Goal: Task Accomplishment & Management: Use online tool/utility

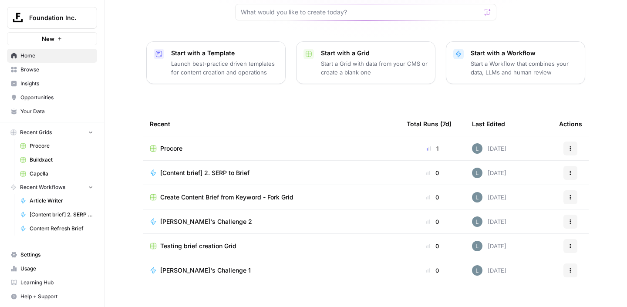
click at [30, 175] on span "Capella" at bounding box center [62, 174] width 64 height 8
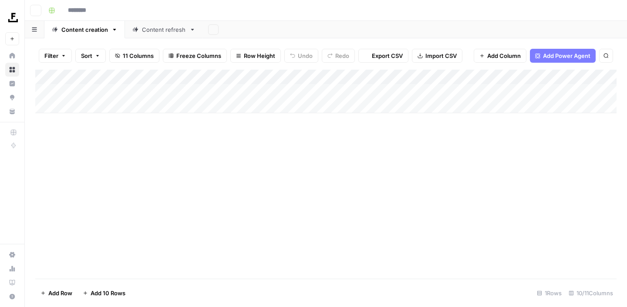
type input "*******"
click at [35, 10] on icon "button" at bounding box center [35, 10] width 5 height 5
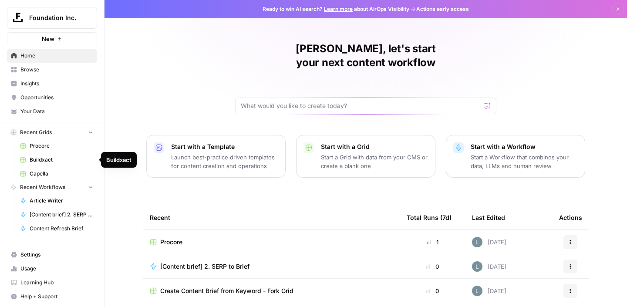
click at [47, 161] on span "Buildxact" at bounding box center [62, 160] width 64 height 8
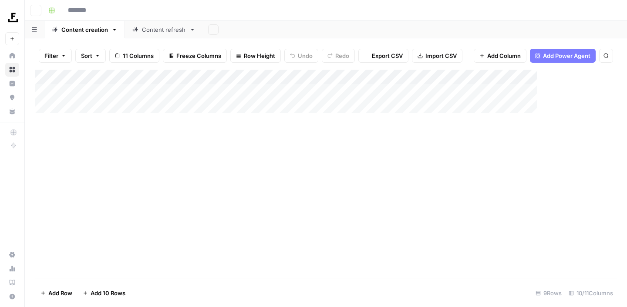
type input "*********"
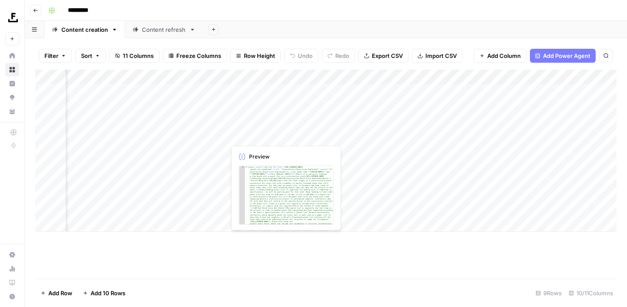
scroll to position [0, 42]
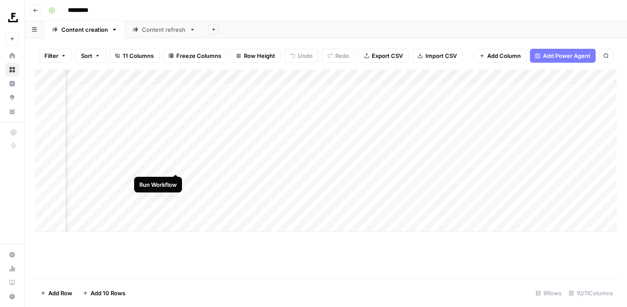
click at [173, 165] on div "Add Column" at bounding box center [325, 151] width 581 height 162
click at [175, 180] on div "Add Column" at bounding box center [325, 151] width 581 height 162
click at [151, 31] on div "Content refresh" at bounding box center [164, 29] width 44 height 9
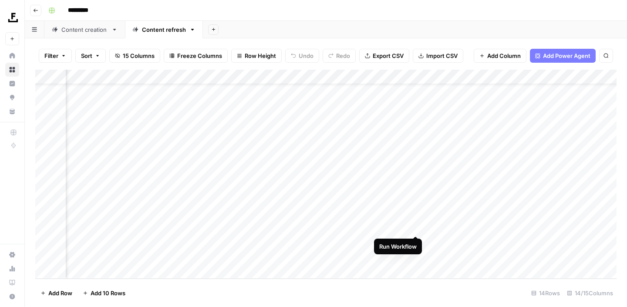
click at [416, 225] on div "Add Column" at bounding box center [325, 174] width 581 height 209
click at [415, 242] on div "Add Column" at bounding box center [325, 174] width 581 height 209
click at [582, 227] on div "Add Column" at bounding box center [325, 174] width 581 height 209
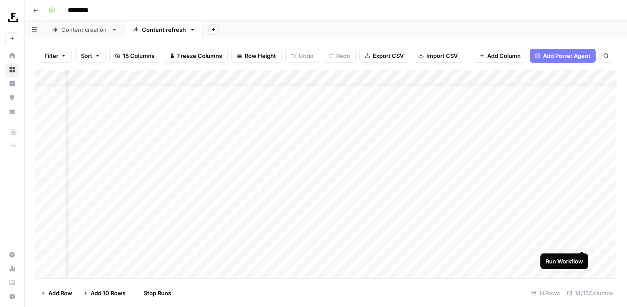
click at [582, 242] on div "Add Column" at bounding box center [325, 174] width 581 height 209
click at [87, 32] on div "Content creation" at bounding box center [84, 29] width 47 height 9
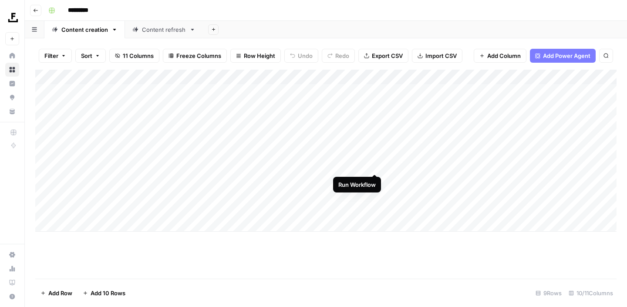
click at [376, 164] on div "Add Column" at bounding box center [325, 151] width 581 height 162
click at [328, 168] on div "Add Column" at bounding box center [325, 151] width 581 height 162
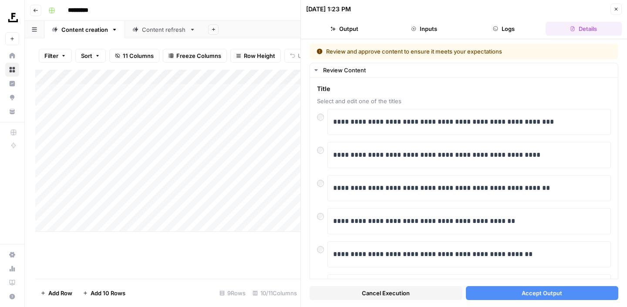
click at [517, 291] on button "Accept Output" at bounding box center [542, 293] width 153 height 14
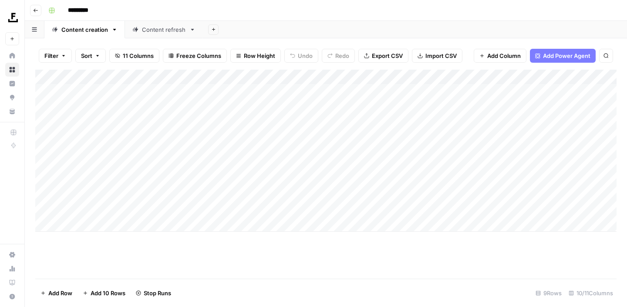
click at [178, 35] on link "Content refresh" at bounding box center [164, 29] width 78 height 17
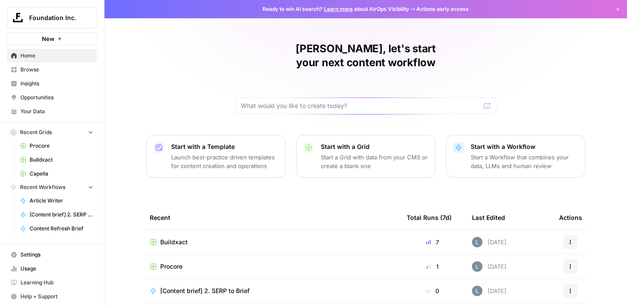
scroll to position [94, 0]
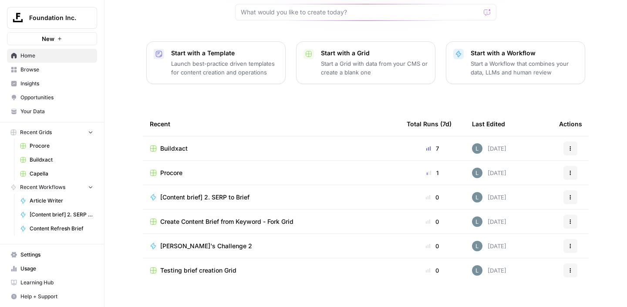
click at [41, 115] on link "Your Data" at bounding box center [52, 111] width 90 height 14
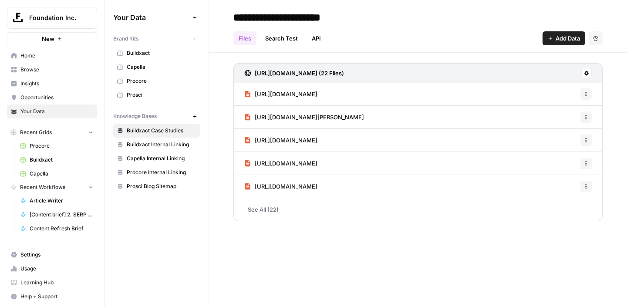
click at [152, 158] on span "Capella Internal Linking" at bounding box center [161, 159] width 69 height 8
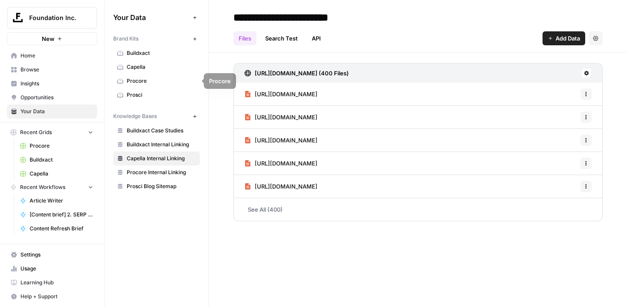
click at [144, 68] on span "Capella" at bounding box center [161, 67] width 69 height 8
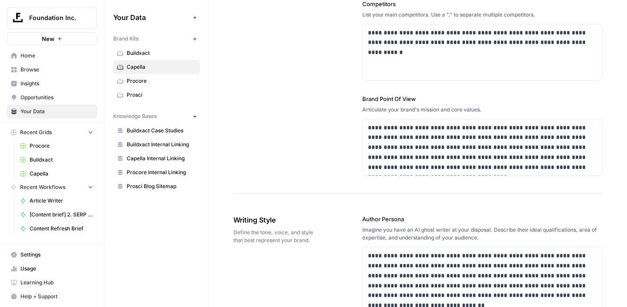
scroll to position [361, 0]
click at [591, 169] on p "**********" at bounding box center [482, 148] width 229 height 50
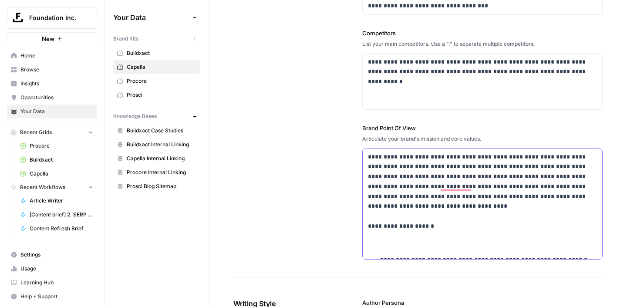
scroll to position [341, 0]
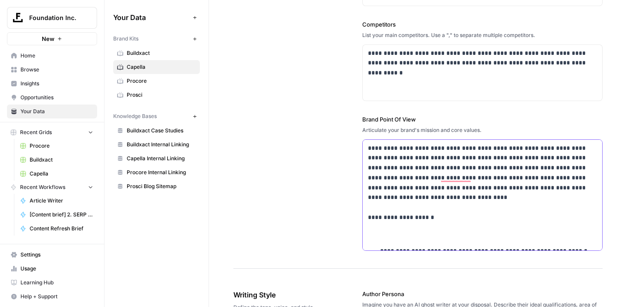
click at [390, 233] on p "To enrich screen reader interactions, please activate Accessibility in Grammarl…" at bounding box center [482, 229] width 229 height 20
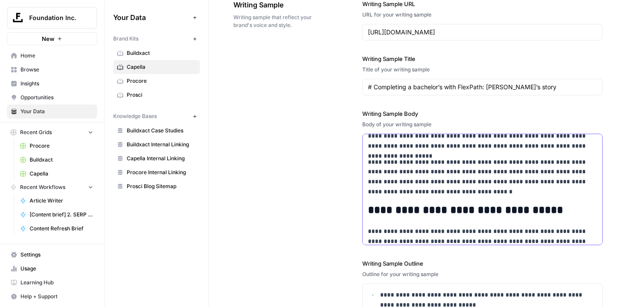
scroll to position [478, 0]
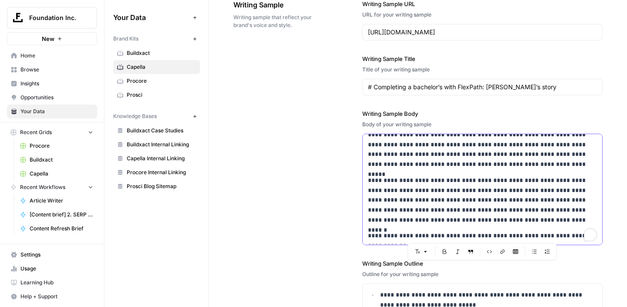
drag, startPoint x: 418, startPoint y: 206, endPoint x: 413, endPoint y: 279, distance: 72.9
click at [413, 279] on div "**********" at bounding box center [482, 197] width 240 height 430
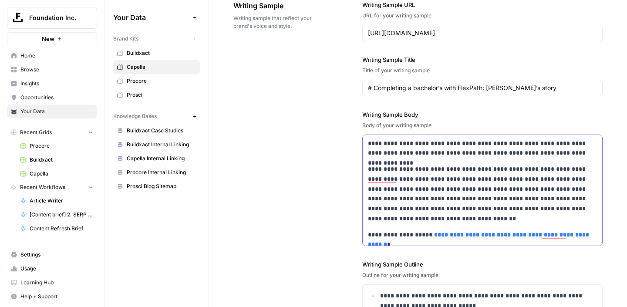
scroll to position [1284, 0]
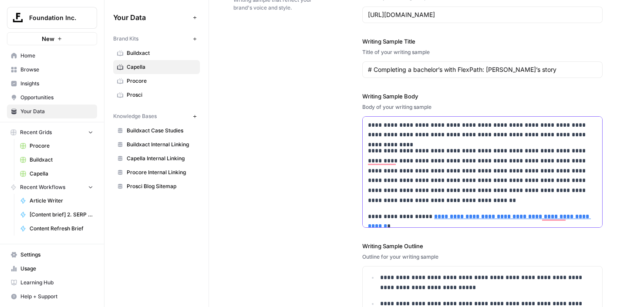
click at [412, 155] on p "**********" at bounding box center [482, 176] width 229 height 60
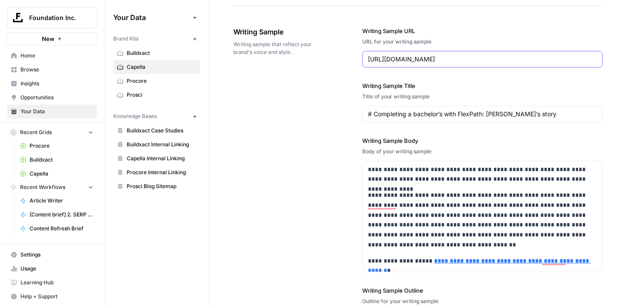
scroll to position [0, 67]
drag, startPoint x: 369, startPoint y: 58, endPoint x: 609, endPoint y: 58, distance: 240.3
paste input "[URL][DOMAIN_NAME]"
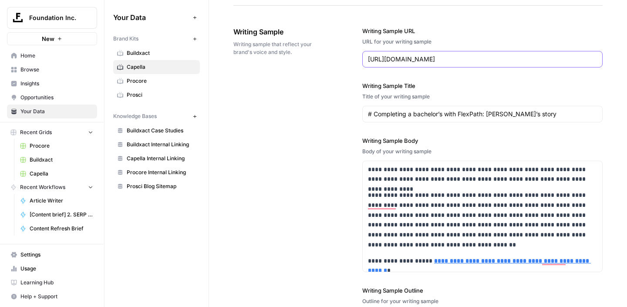
type input "[URL][DOMAIN_NAME]"
drag, startPoint x: 536, startPoint y: 114, endPoint x: 348, endPoint y: 112, distance: 188.1
click at [348, 112] on div "**********" at bounding box center [417, 224] width 369 height 431
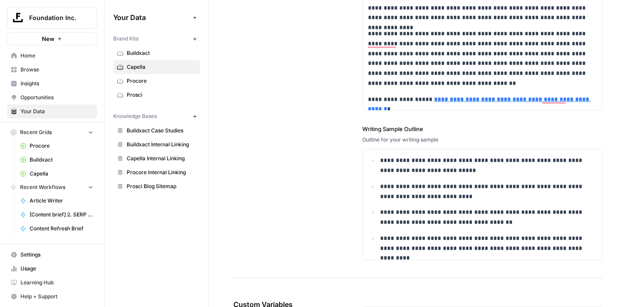
scroll to position [1456, 0]
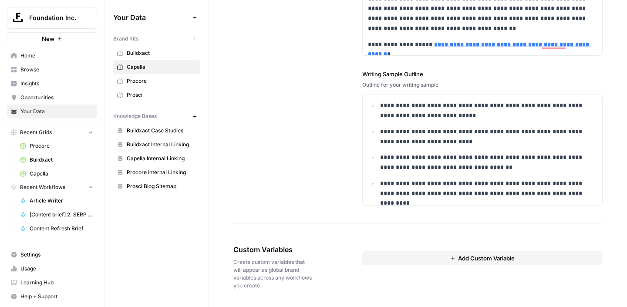
type input "What Is a Dissertation?"
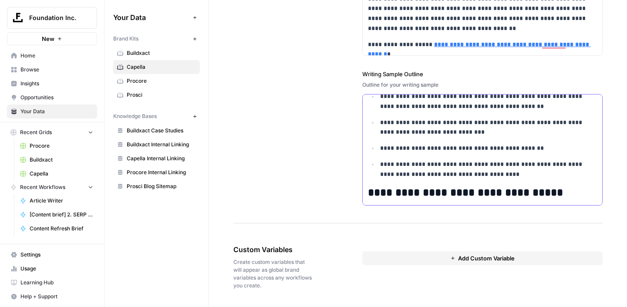
scroll to position [0, 0]
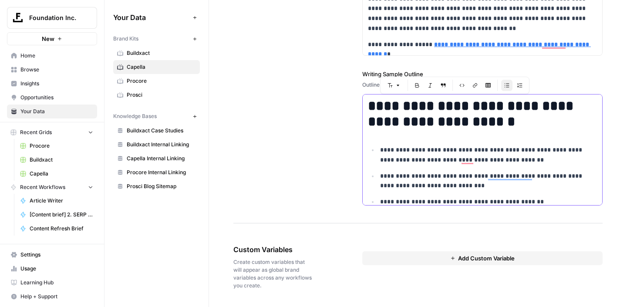
drag, startPoint x: 547, startPoint y: 193, endPoint x: 385, endPoint y: 93, distance: 190.1
click at [385, 93] on body "**********" at bounding box center [313, 153] width 627 height 307
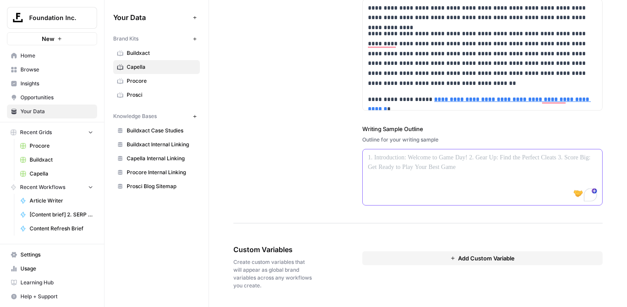
scroll to position [1401, 0]
click at [396, 157] on p "To enrich screen reader interactions, please activate Accessibility in Grammarl…" at bounding box center [482, 158] width 229 height 10
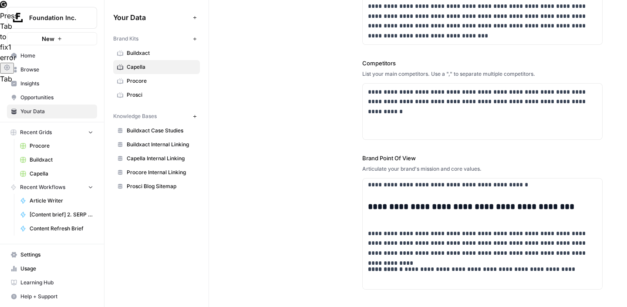
scroll to position [822, 0]
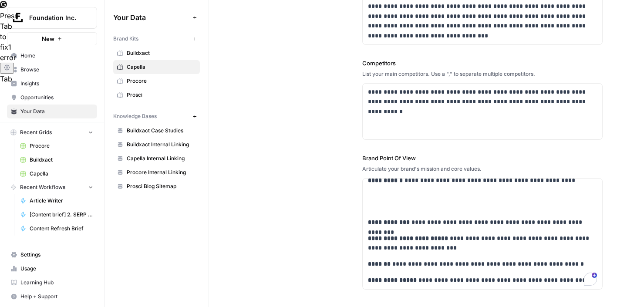
click at [44, 169] on link "Capella" at bounding box center [56, 174] width 81 height 14
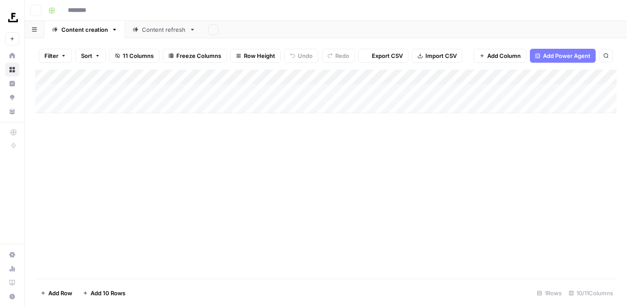
type input "*******"
click at [207, 77] on div "Add Column" at bounding box center [325, 92] width 581 height 44
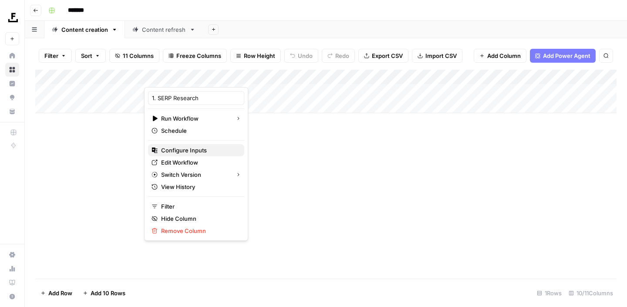
click at [195, 149] on span "Configure Inputs" at bounding box center [199, 150] width 76 height 9
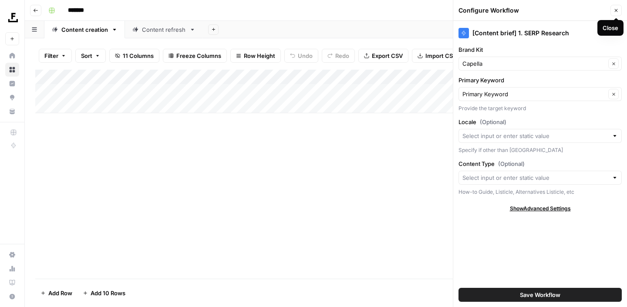
click at [254, 184] on div "Add Column" at bounding box center [325, 174] width 581 height 209
click at [615, 12] on icon "button" at bounding box center [615, 10] width 5 height 5
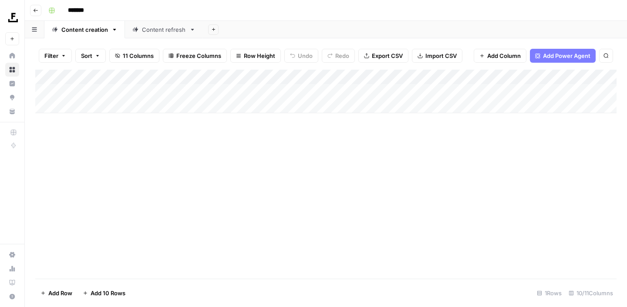
click at [109, 91] on div "Add Column" at bounding box center [325, 92] width 581 height 44
type textarea "**********"
click at [112, 102] on div "Add Column" at bounding box center [325, 92] width 581 height 44
click at [84, 103] on div "Add Column" at bounding box center [325, 99] width 581 height 58
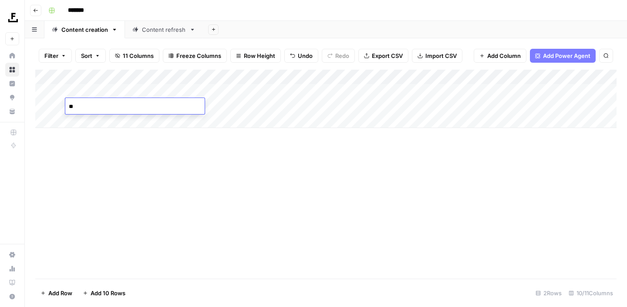
type textarea "*"
type textarea "**********"
click at [91, 121] on div "Add Column" at bounding box center [325, 99] width 581 height 58
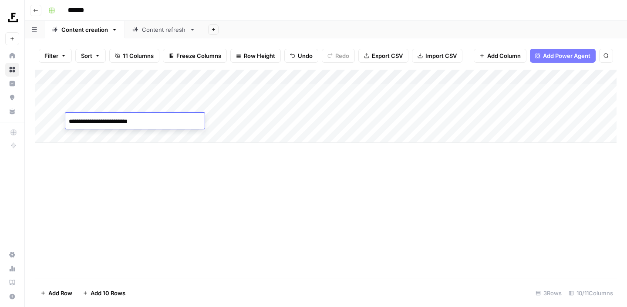
type textarea "**********"
click at [124, 134] on div "Add Column" at bounding box center [325, 106] width 581 height 73
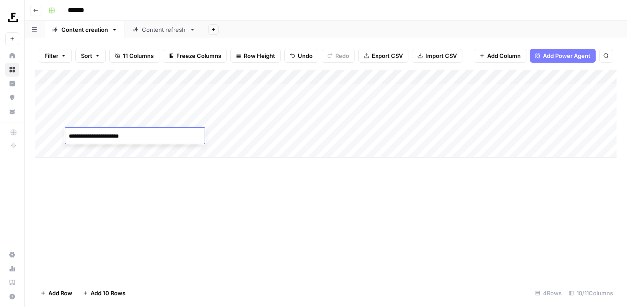
type textarea "**********"
click at [181, 89] on div "Add Column" at bounding box center [325, 114] width 581 height 88
click at [182, 105] on div "Add Column" at bounding box center [325, 114] width 581 height 88
click at [181, 120] on div "Add Column" at bounding box center [325, 114] width 581 height 88
click at [182, 131] on div "Add Column" at bounding box center [325, 114] width 581 height 88
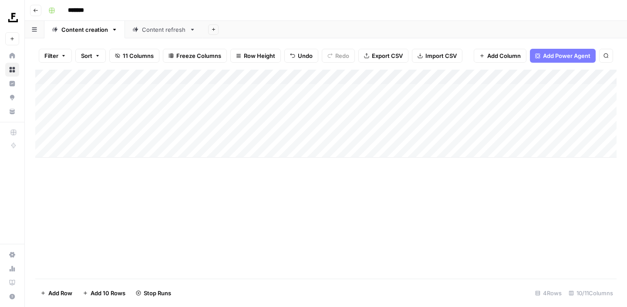
click at [208, 76] on div "Add Column" at bounding box center [325, 114] width 581 height 88
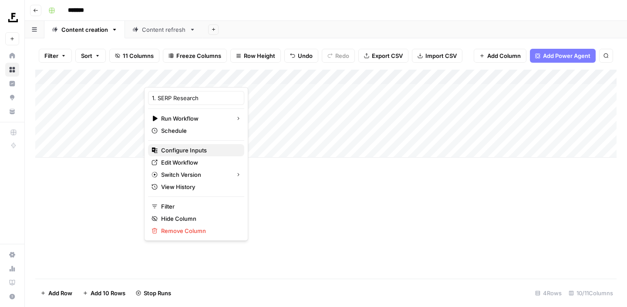
click at [201, 151] on span "Configure Inputs" at bounding box center [199, 150] width 76 height 9
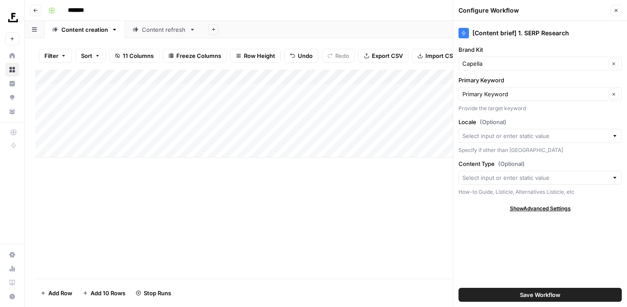
click at [613, 9] on button "Close" at bounding box center [615, 10] width 11 height 11
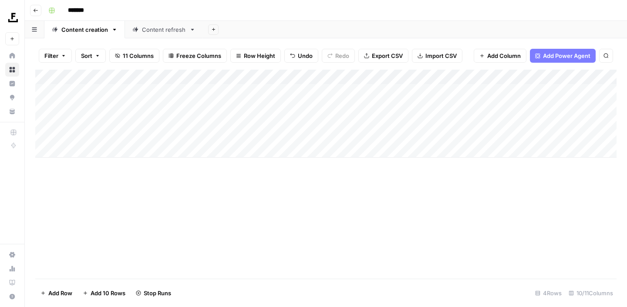
click at [363, 77] on div "Add Column" at bounding box center [325, 114] width 581 height 88
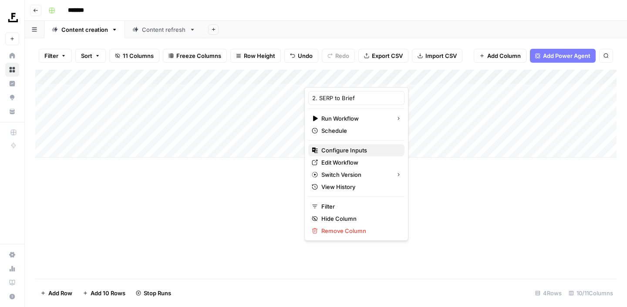
click at [350, 154] on span "Configure Inputs" at bounding box center [359, 150] width 76 height 9
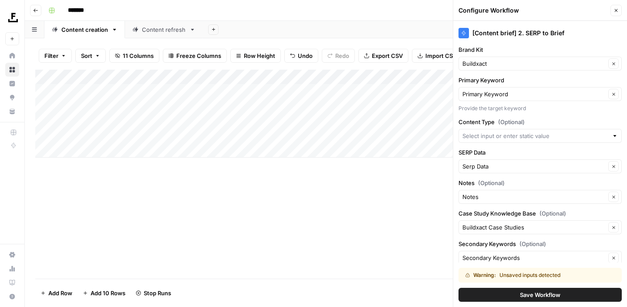
scroll to position [22, 0]
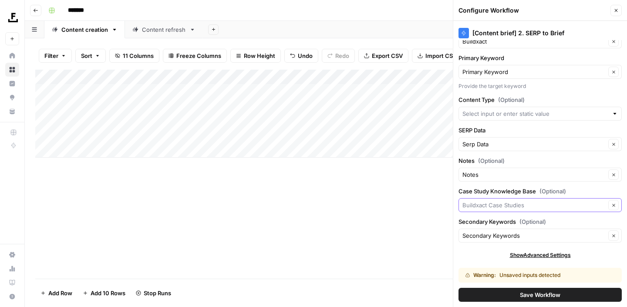
click at [533, 207] on input "Case Study Knowledge Base (Optional)" at bounding box center [533, 205] width 143 height 9
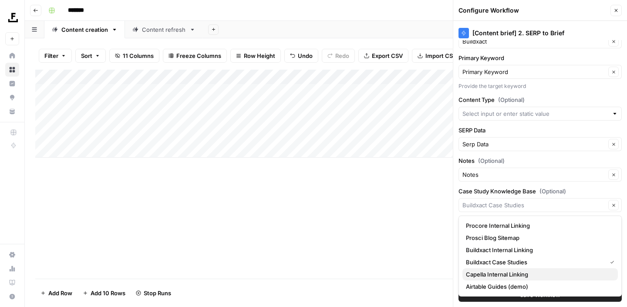
click at [518, 272] on span "Capella Internal Linking" at bounding box center [538, 274] width 145 height 9
type input "Capella Internal Linking"
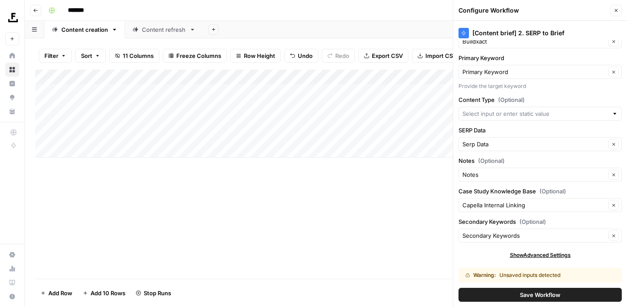
click at [515, 293] on button "Save Workflow" at bounding box center [539, 295] width 163 height 14
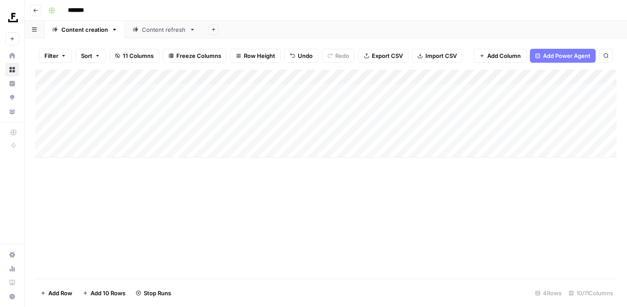
click at [495, 59] on span "Add Column" at bounding box center [504, 55] width 34 height 9
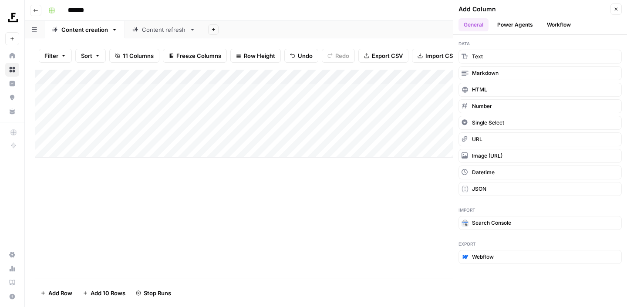
click at [568, 23] on button "Workflow" at bounding box center [559, 24] width 34 height 13
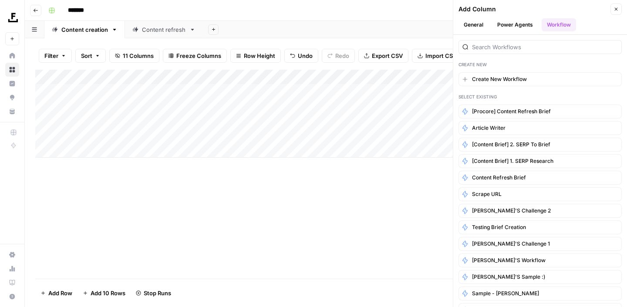
click at [474, 20] on button "General" at bounding box center [473, 24] width 30 height 13
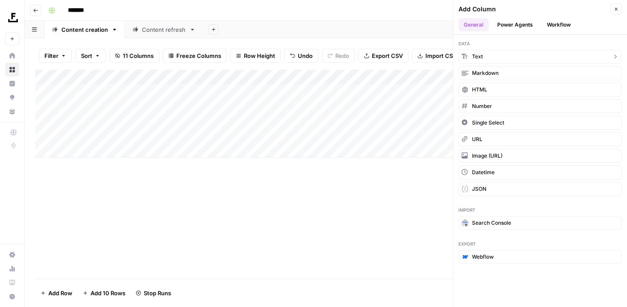
click at [514, 60] on button "Text" at bounding box center [539, 57] width 163 height 14
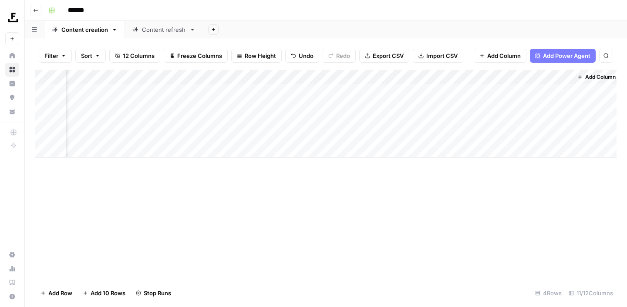
scroll to position [0, 410]
click at [562, 78] on div "Add Column" at bounding box center [325, 114] width 581 height 88
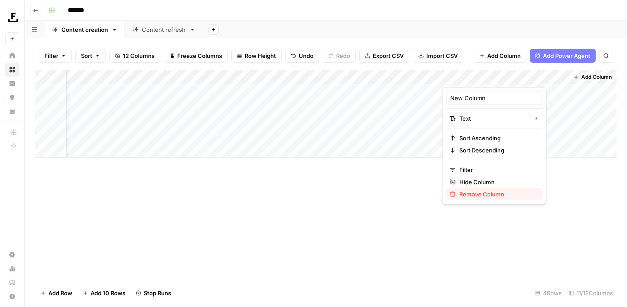
click at [494, 193] on span "Remove Column" at bounding box center [497, 194] width 76 height 9
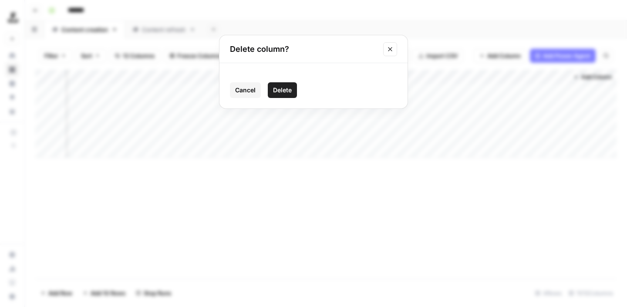
click at [287, 86] on span "Delete" at bounding box center [282, 90] width 19 height 9
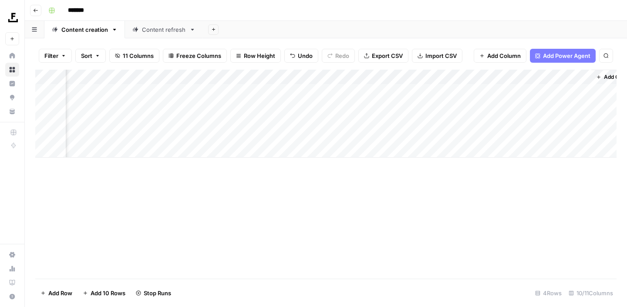
scroll to position [0, 0]
click at [489, 57] on span "Add Column" at bounding box center [504, 55] width 34 height 9
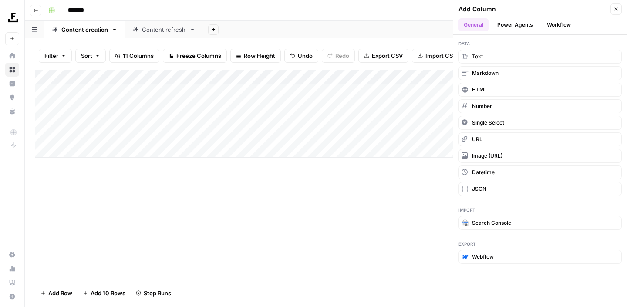
click at [612, 9] on button "Close" at bounding box center [615, 8] width 11 height 11
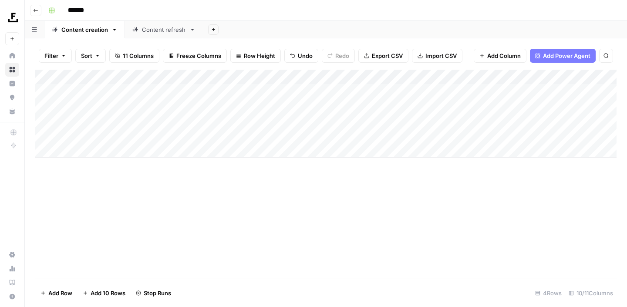
click at [124, 51] on button "11 Columns" at bounding box center [134, 56] width 50 height 14
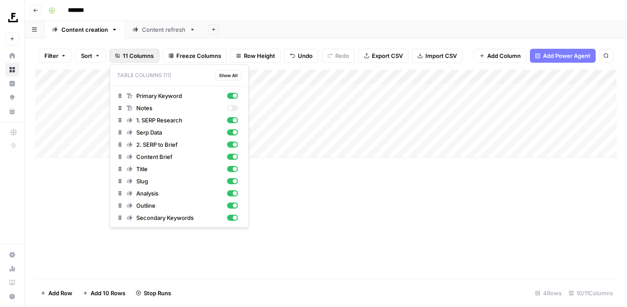
click at [229, 75] on span "Show All" at bounding box center [228, 75] width 19 height 7
click at [229, 75] on span "Hide All" at bounding box center [229, 75] width 17 height 7
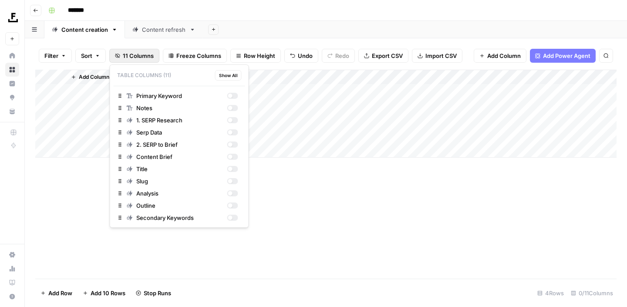
click at [229, 75] on span "Show All" at bounding box center [228, 75] width 19 height 7
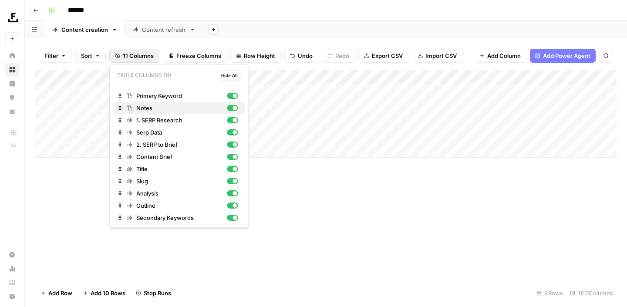
click at [235, 111] on div "button" at bounding box center [232, 108] width 11 height 6
click at [131, 219] on rect "button" at bounding box center [130, 218] width 6 height 6
click at [154, 256] on div "Add Column" at bounding box center [325, 174] width 581 height 209
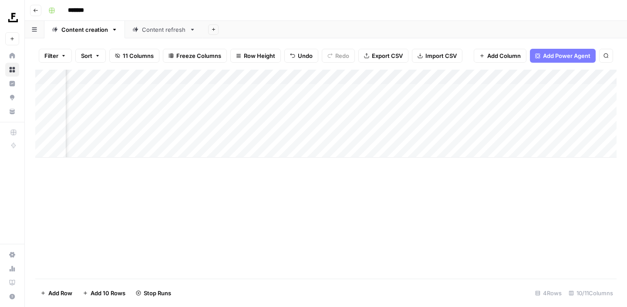
scroll to position [0, 285]
click at [589, 78] on span "Add Column" at bounding box center [596, 77] width 30 height 8
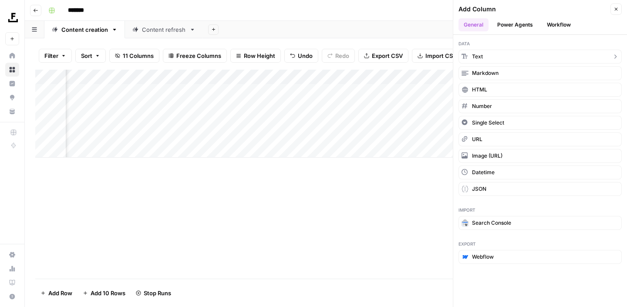
click at [507, 57] on button "Text" at bounding box center [539, 57] width 163 height 14
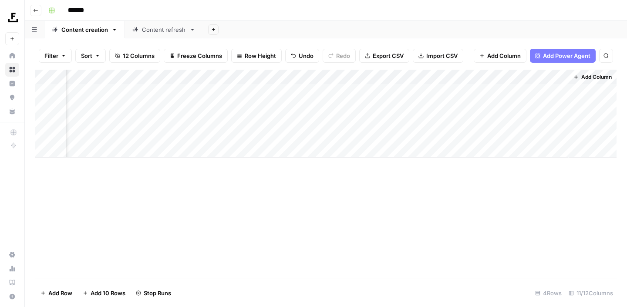
scroll to position [0, 410]
click at [475, 79] on div "Add Column" at bounding box center [325, 114] width 581 height 88
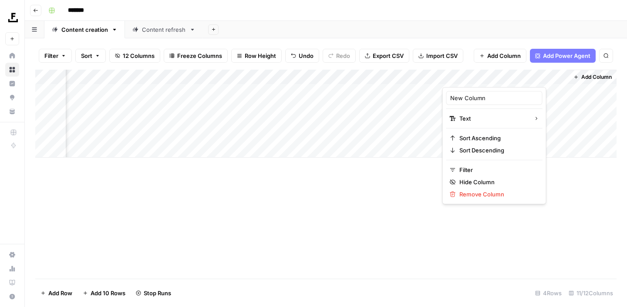
click at [434, 226] on div "Add Column" at bounding box center [325, 174] width 581 height 209
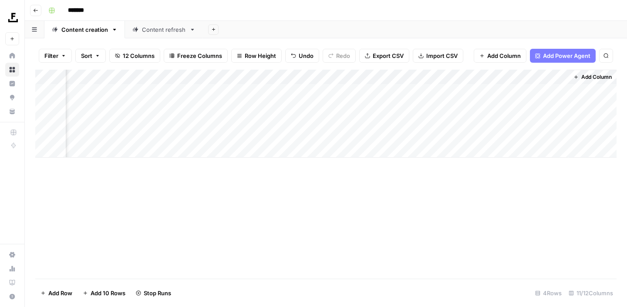
click at [561, 77] on div "Add Column" at bounding box center [325, 114] width 581 height 88
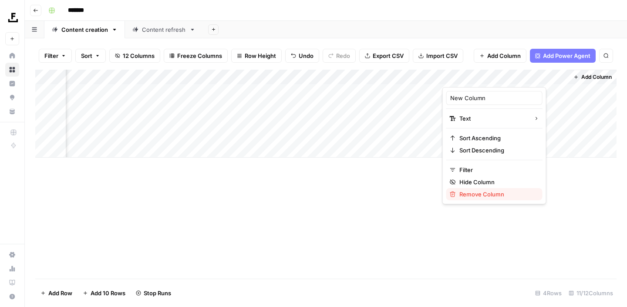
click at [500, 198] on span "Remove Column" at bounding box center [497, 194] width 76 height 9
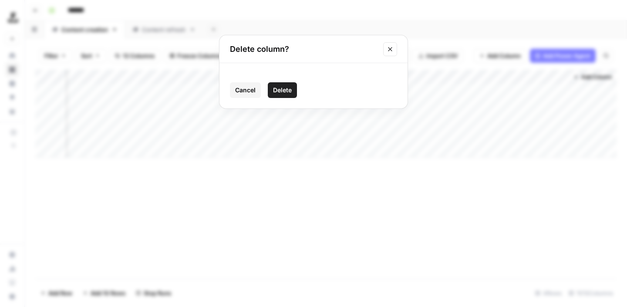
click at [278, 85] on button "Delete" at bounding box center [282, 90] width 29 height 16
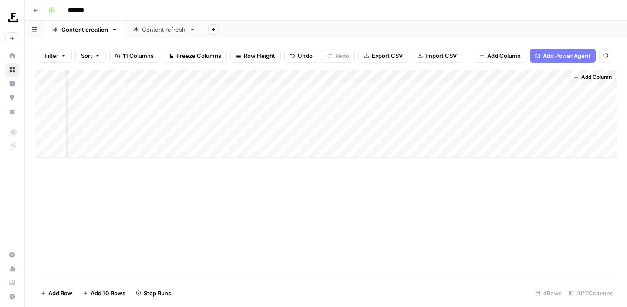
scroll to position [0, 0]
click at [161, 35] on link "Content refresh" at bounding box center [164, 29] width 78 height 17
click at [85, 108] on div "Add Column" at bounding box center [325, 92] width 581 height 44
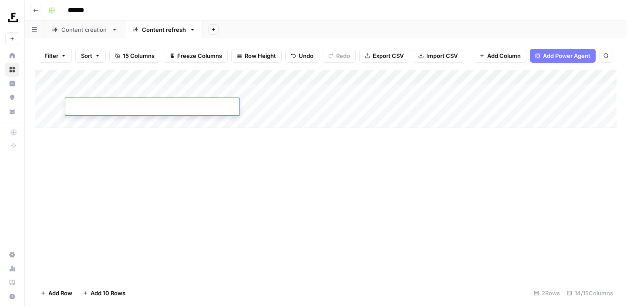
click at [90, 118] on div "Add Column" at bounding box center [325, 99] width 581 height 58
click at [95, 140] on div "Add Column" at bounding box center [325, 106] width 581 height 73
click at [266, 88] on div "Add Column" at bounding box center [325, 114] width 581 height 88
click at [265, 92] on div "Add Column" at bounding box center [325, 114] width 581 height 88
click at [265, 94] on textarea at bounding box center [307, 92] width 139 height 12
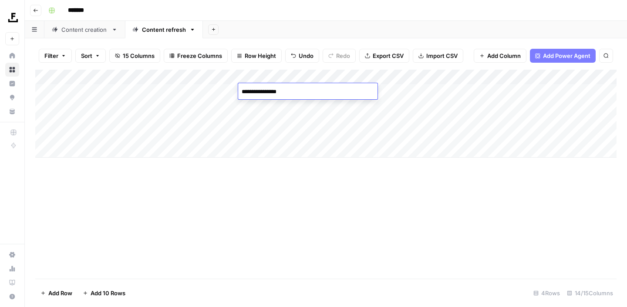
type textarea "**********"
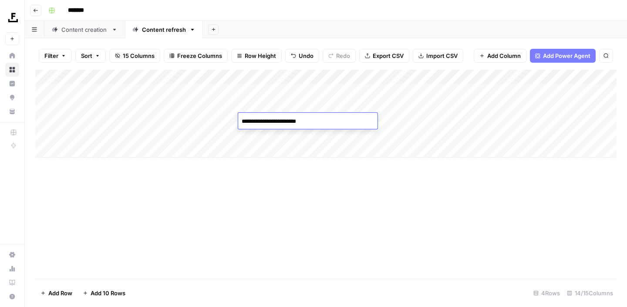
type textarea "**********"
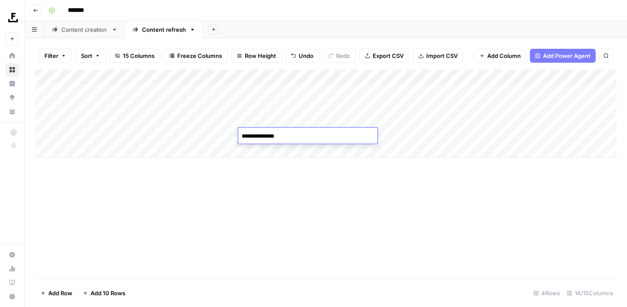
type textarea "**********"
click at [205, 90] on div "Add Column" at bounding box center [325, 114] width 581 height 88
click at [374, 90] on div "Add Column" at bounding box center [325, 114] width 581 height 88
click at [368, 94] on div "Add Column" at bounding box center [325, 114] width 581 height 88
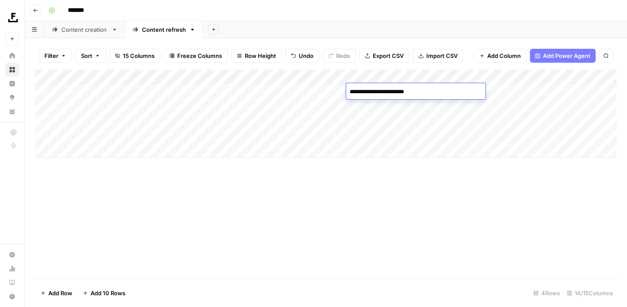
type textarea "**********"
click at [511, 91] on div "Add Column" at bounding box center [325, 114] width 581 height 88
click at [144, 105] on div "Add Column" at bounding box center [325, 114] width 581 height 88
click at [359, 102] on div "Add Column" at bounding box center [325, 114] width 581 height 88
click at [493, 105] on div "Add Column" at bounding box center [325, 114] width 581 height 88
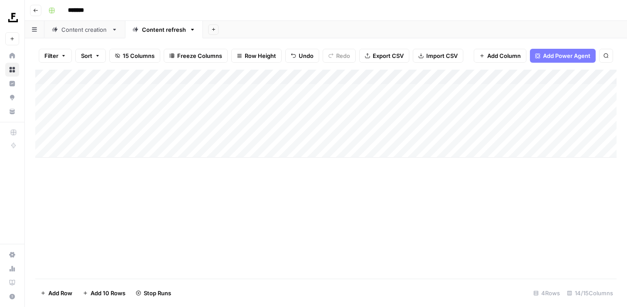
click at [313, 120] on div "Add Column" at bounding box center [325, 114] width 581 height 88
click at [311, 121] on textarea "**********" at bounding box center [307, 121] width 139 height 12
type textarea "**********"
click at [364, 118] on div "Add Column" at bounding box center [325, 114] width 581 height 88
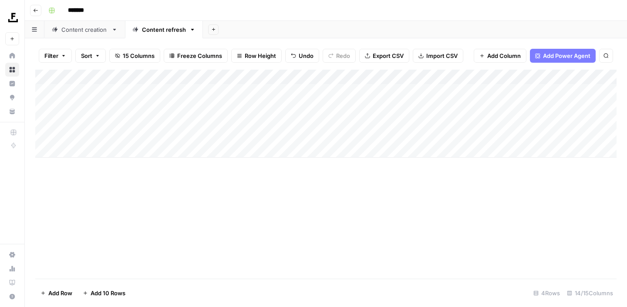
click at [198, 119] on div "Add Column" at bounding box center [325, 114] width 581 height 88
click at [159, 135] on div "Add Column" at bounding box center [325, 114] width 581 height 88
click at [370, 138] on div "Add Column" at bounding box center [325, 114] width 581 height 88
click at [484, 121] on div "Add Column" at bounding box center [325, 114] width 581 height 88
click at [491, 135] on div "Add Column" at bounding box center [325, 114] width 581 height 88
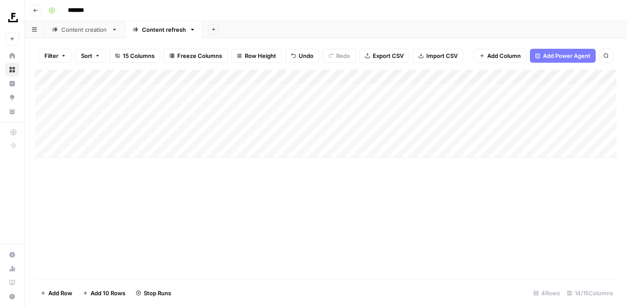
click at [78, 29] on div "Content creation" at bounding box center [84, 29] width 47 height 9
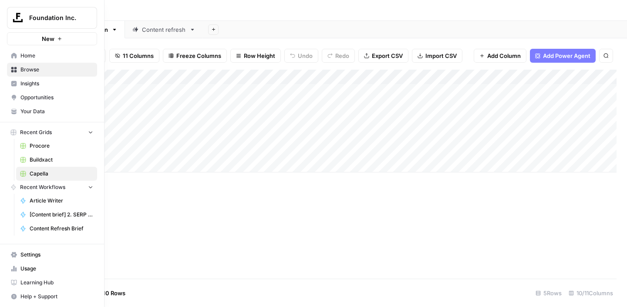
click at [52, 159] on span "Buildxact" at bounding box center [62, 160] width 64 height 8
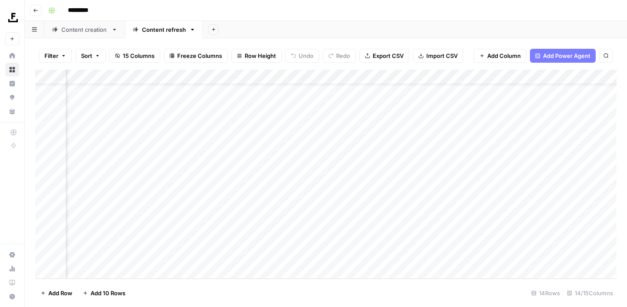
scroll to position [27, 480]
click at [441, 228] on div "Add Column" at bounding box center [325, 174] width 581 height 209
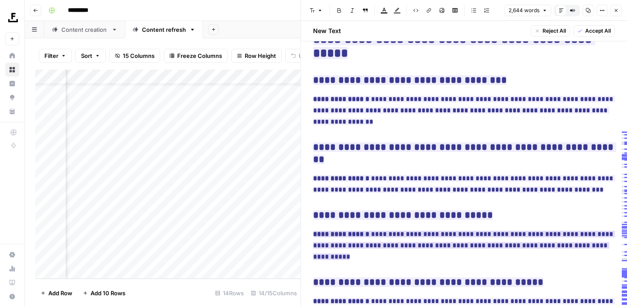
scroll to position [4302, 0]
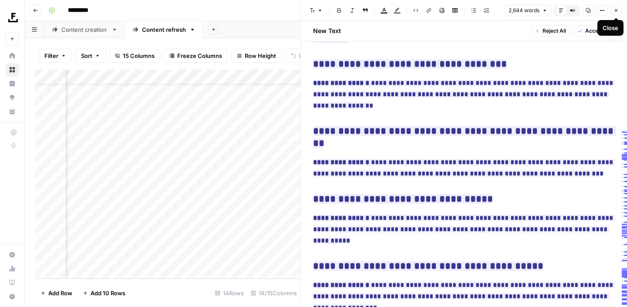
click at [616, 11] on icon "button" at bounding box center [616, 10] width 3 height 3
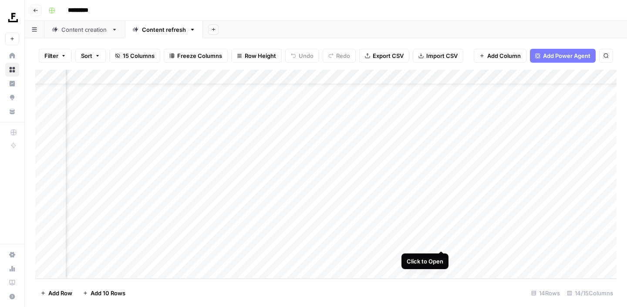
click at [441, 243] on div "Add Column" at bounding box center [325, 174] width 581 height 209
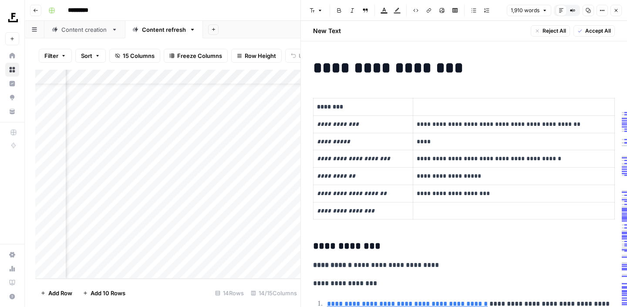
click at [616, 11] on icon "button" at bounding box center [615, 10] width 5 height 5
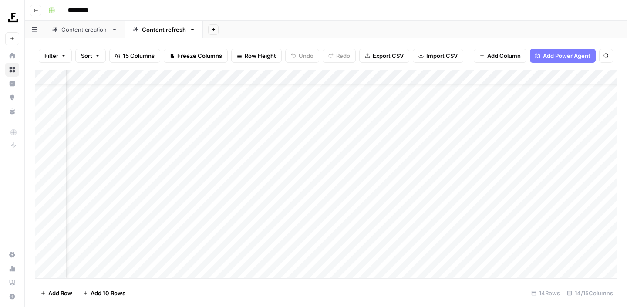
click at [217, 242] on div "Add Column" at bounding box center [325, 174] width 581 height 209
click at [94, 32] on div "Content creation" at bounding box center [84, 29] width 47 height 9
click at [425, 165] on div "Add Column" at bounding box center [325, 151] width 581 height 162
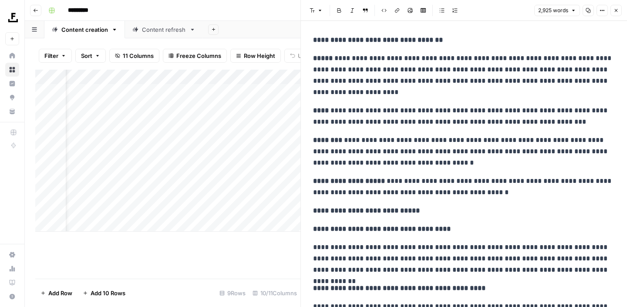
scroll to position [4392, 0]
click at [621, 13] on button "Close" at bounding box center [615, 10] width 11 height 11
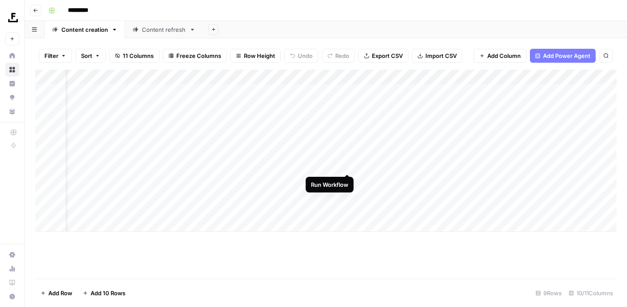
click at [348, 165] on div "Add Column" at bounding box center [325, 151] width 581 height 162
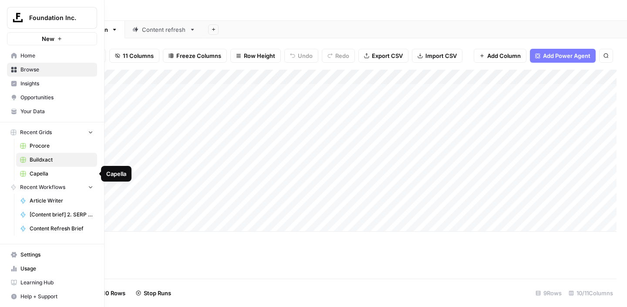
click at [46, 172] on span "Capella" at bounding box center [62, 174] width 64 height 8
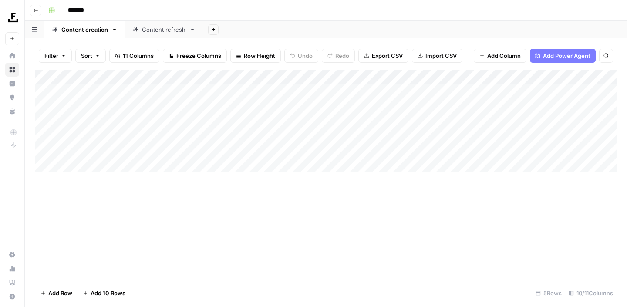
click at [237, 235] on div "Add Column" at bounding box center [325, 174] width 581 height 209
click at [169, 31] on div "Content refresh" at bounding box center [164, 29] width 44 height 9
click at [86, 30] on div "Content creation" at bounding box center [84, 29] width 47 height 9
click at [344, 104] on div "Add Column" at bounding box center [325, 121] width 581 height 103
click at [342, 121] on div "Add Column" at bounding box center [325, 121] width 581 height 103
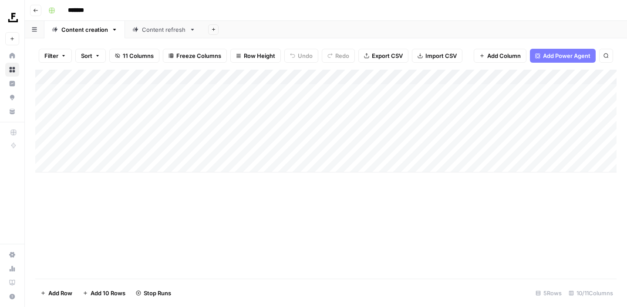
click at [343, 133] on div "Add Column" at bounding box center [325, 121] width 581 height 103
click at [296, 104] on div "Add Column" at bounding box center [325, 121] width 581 height 103
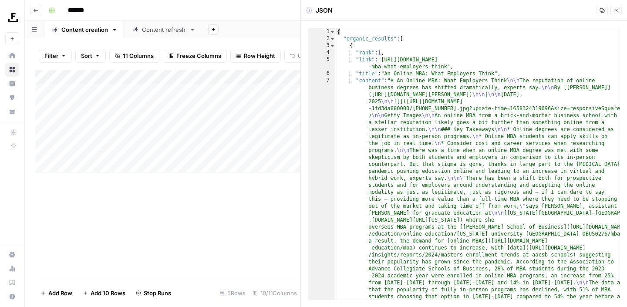
click at [619, 13] on button "Close" at bounding box center [615, 10] width 11 height 11
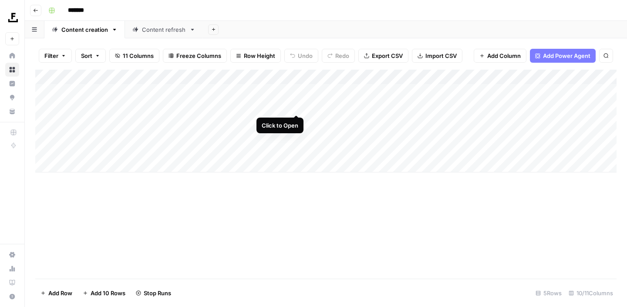
click at [296, 104] on div "Add Column" at bounding box center [325, 121] width 581 height 103
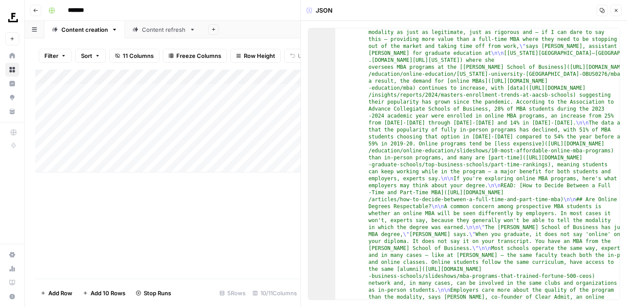
scroll to position [42, 0]
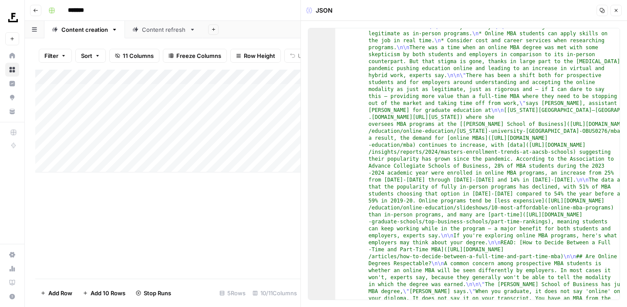
click at [612, 6] on button "Close" at bounding box center [615, 10] width 11 height 11
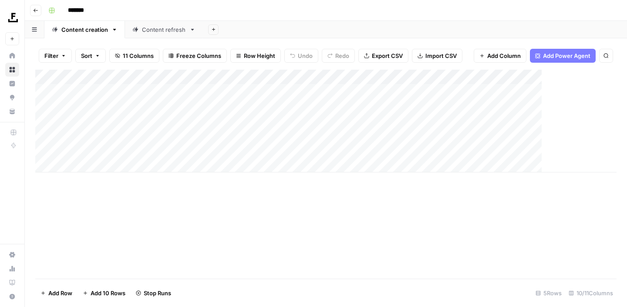
click at [172, 30] on div "Content refresh" at bounding box center [164, 29] width 44 height 9
click at [273, 91] on div "Add Column" at bounding box center [325, 114] width 581 height 88
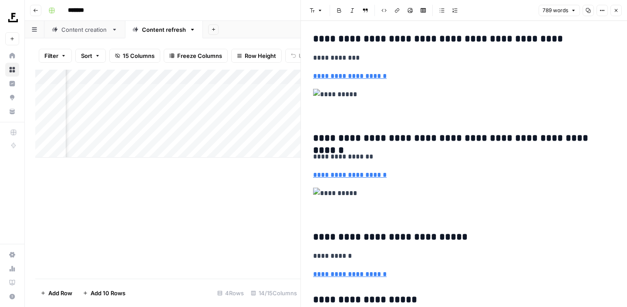
scroll to position [1281, 0]
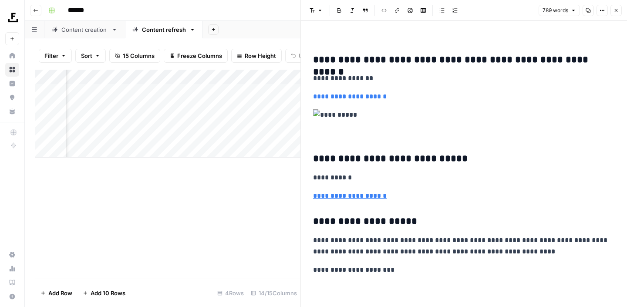
click at [617, 10] on icon "button" at bounding box center [615, 10] width 5 height 5
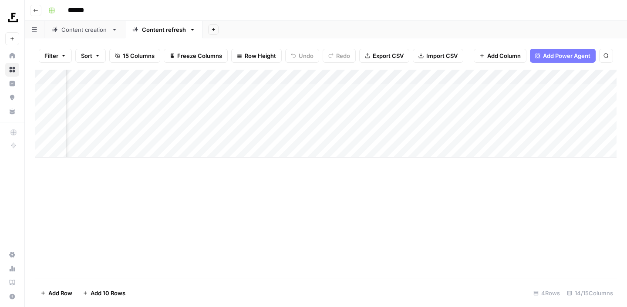
click at [327, 94] on div "Add Column" at bounding box center [325, 114] width 581 height 88
click at [273, 106] on div "Add Column" at bounding box center [325, 114] width 581 height 88
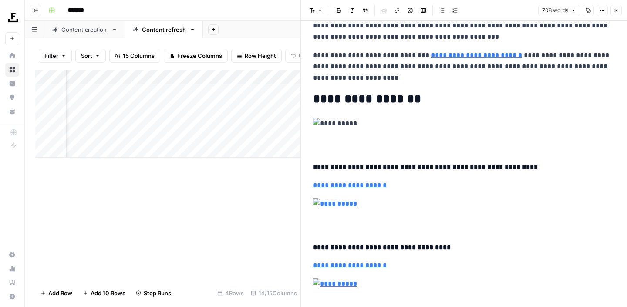
scroll to position [968, 0]
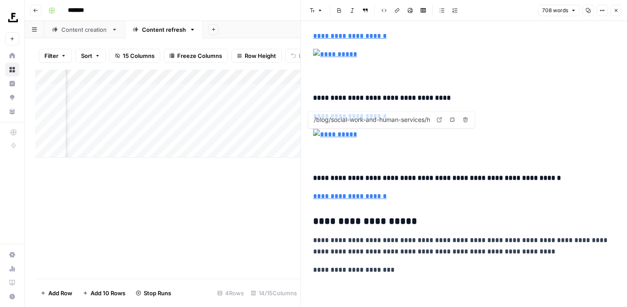
type input "/blog/social-work-and-human-services/podcasts-for-social-workers/"
click at [617, 14] on button "Close" at bounding box center [615, 10] width 11 height 11
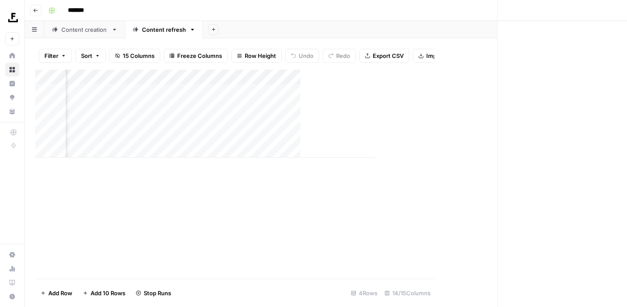
click at [619, 12] on div "Close" at bounding box center [463, 153] width 326 height 307
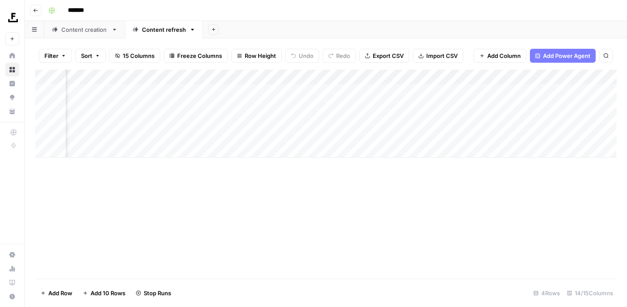
click at [326, 108] on div "Add Column" at bounding box center [325, 114] width 581 height 88
click at [273, 121] on div "Add Column" at bounding box center [325, 114] width 581 height 88
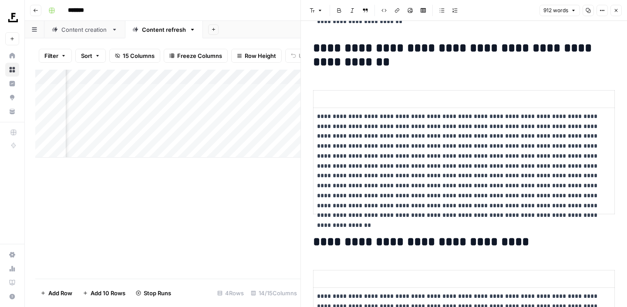
scroll to position [1119, 0]
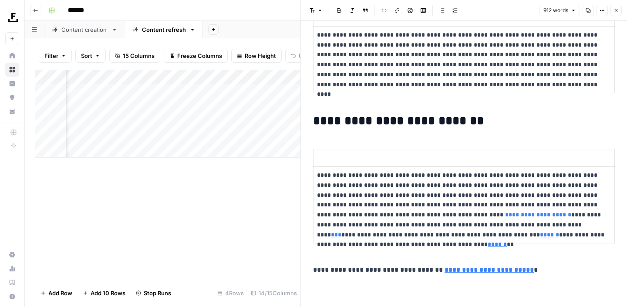
click at [619, 14] on button "Close" at bounding box center [615, 10] width 11 height 11
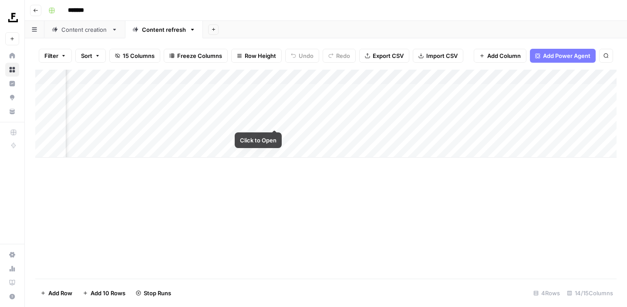
click at [312, 119] on div "Add Column" at bounding box center [325, 114] width 581 height 88
click at [271, 137] on div "Add Column" at bounding box center [325, 114] width 581 height 88
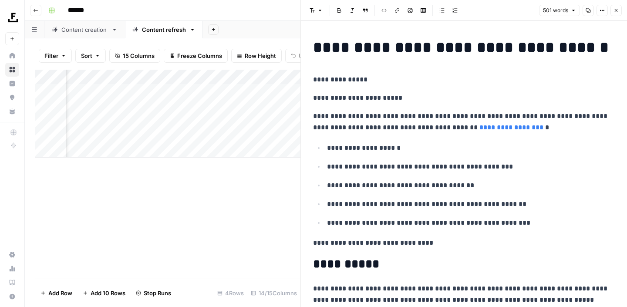
click at [615, 11] on icon "button" at bounding box center [615, 10] width 5 height 5
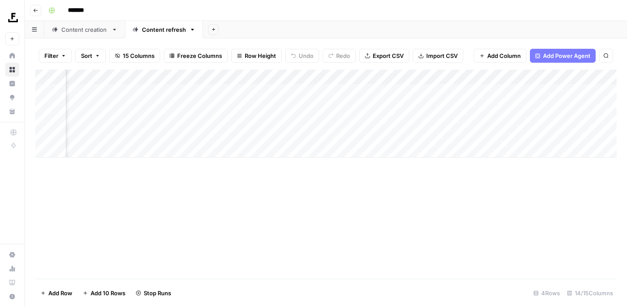
click at [306, 135] on div "Add Column" at bounding box center [325, 114] width 581 height 88
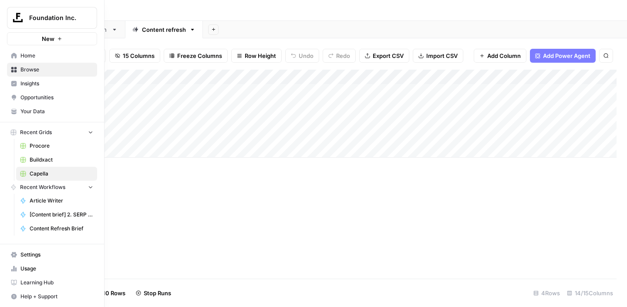
click at [48, 156] on span "Buildxact" at bounding box center [62, 160] width 64 height 8
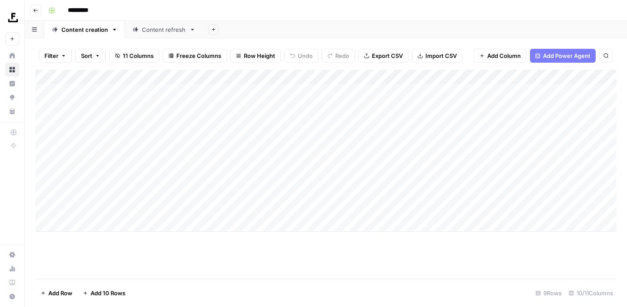
click at [205, 264] on div "Add Column" at bounding box center [325, 174] width 581 height 209
click at [377, 163] on div "Add Column" at bounding box center [325, 151] width 581 height 162
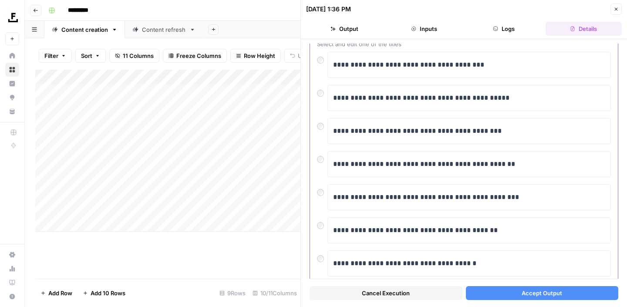
scroll to position [60, 0]
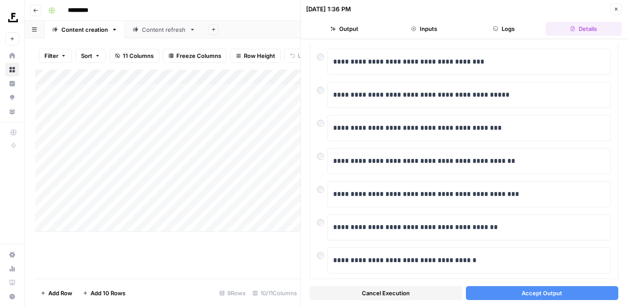
click at [514, 292] on button "Accept Output" at bounding box center [542, 293] width 153 height 14
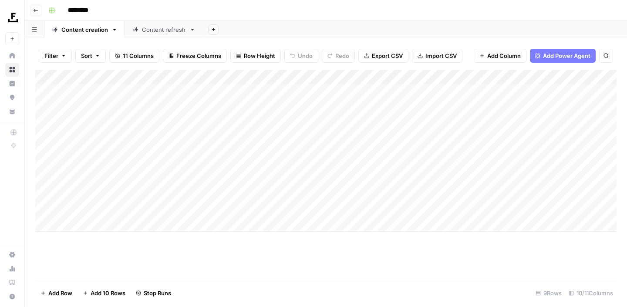
click at [169, 30] on div "Content refresh" at bounding box center [164, 29] width 44 height 9
click at [505, 225] on div "Add Column" at bounding box center [325, 174] width 581 height 209
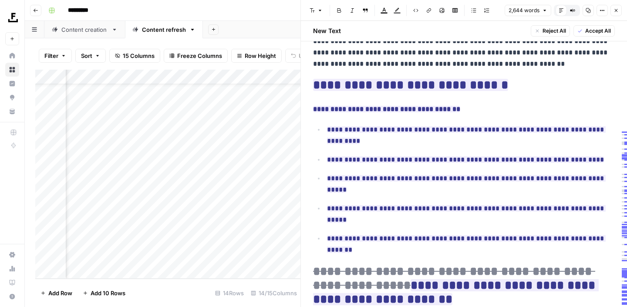
scroll to position [4302, 0]
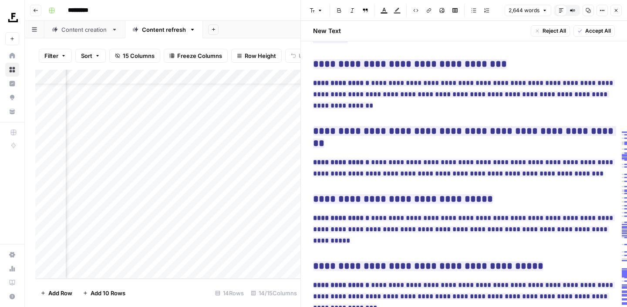
click at [614, 13] on button "Close" at bounding box center [615, 10] width 11 height 11
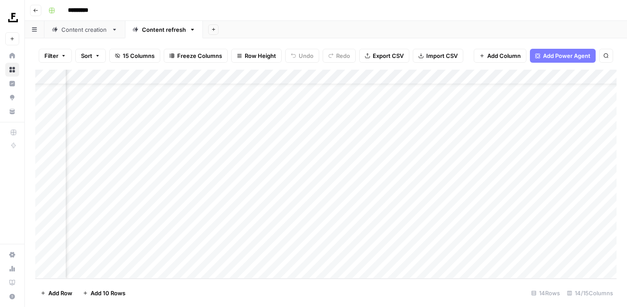
click at [87, 35] on link "Content creation" at bounding box center [84, 29] width 81 height 17
click at [217, 178] on div "Add Column" at bounding box center [325, 151] width 581 height 162
click at [218, 179] on div "Add Column" at bounding box center [325, 151] width 581 height 162
click at [172, 34] on link "Content refresh" at bounding box center [164, 29] width 78 height 17
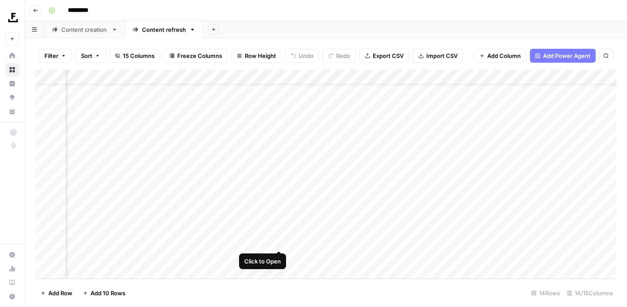
click at [278, 242] on div "Add Column" at bounding box center [325, 174] width 581 height 209
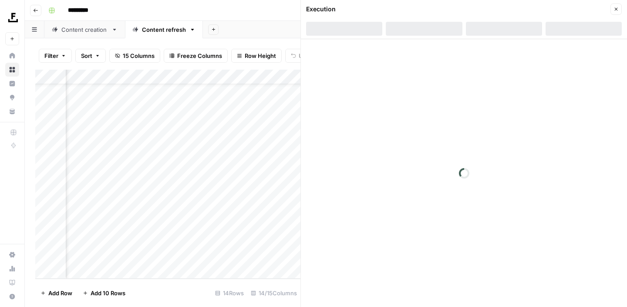
click at [619, 7] on button "Close" at bounding box center [615, 8] width 11 height 11
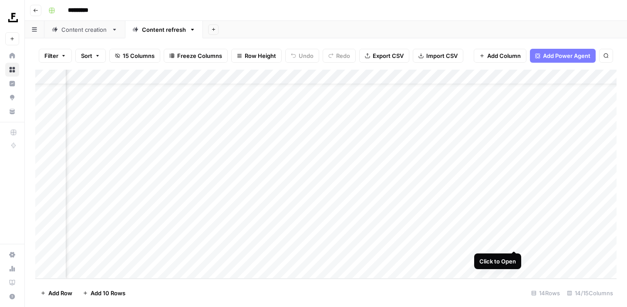
click at [514, 242] on div "Add Column" at bounding box center [325, 174] width 581 height 209
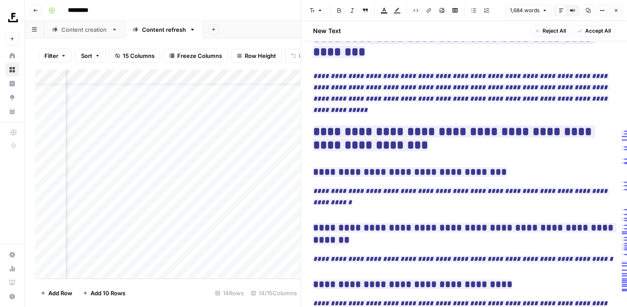
scroll to position [3005, 0]
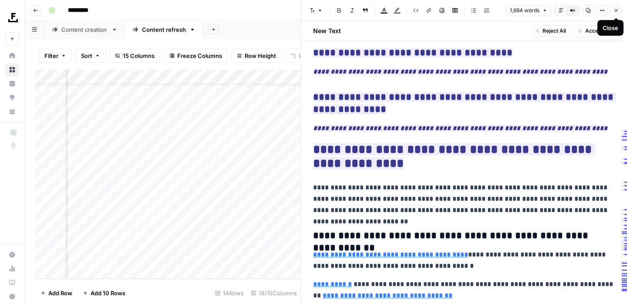
click at [620, 12] on button "Close" at bounding box center [615, 10] width 11 height 11
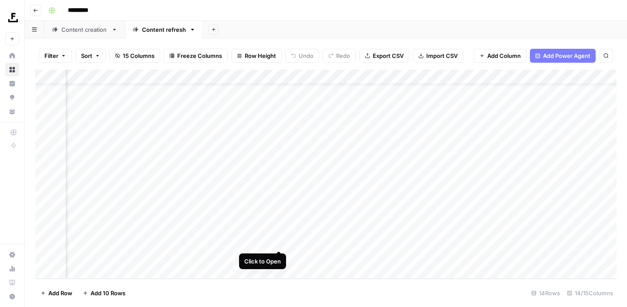
click at [279, 241] on div "Add Column" at bounding box center [325, 174] width 581 height 209
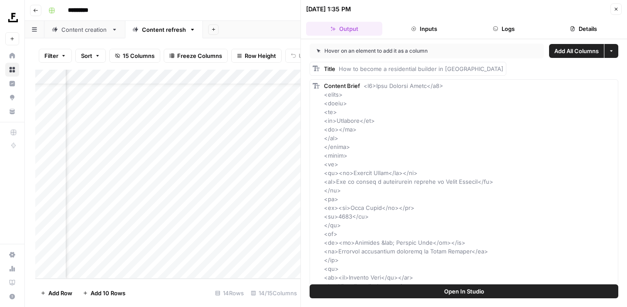
click at [421, 296] on button "Open In Studio" at bounding box center [463, 291] width 309 height 14
click at [616, 10] on icon "button" at bounding box center [615, 9] width 5 height 5
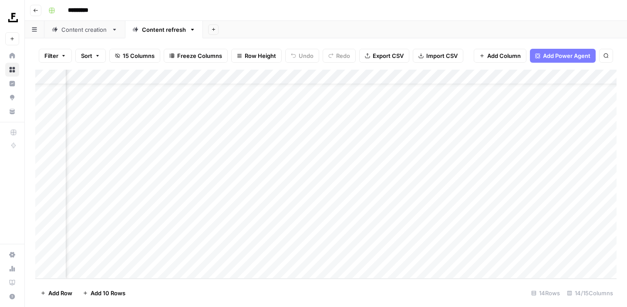
click at [290, 241] on div "Add Column" at bounding box center [325, 174] width 581 height 209
click at [86, 37] on link "Content creation" at bounding box center [84, 29] width 81 height 17
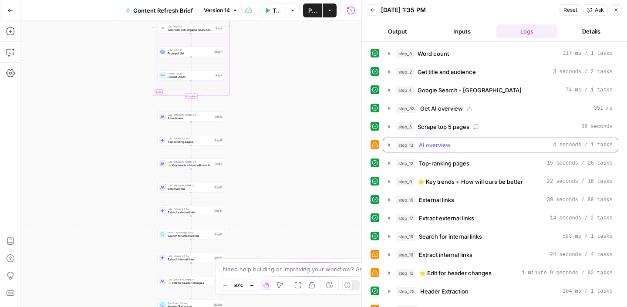
click at [388, 148] on icon "button" at bounding box center [389, 144] width 7 height 7
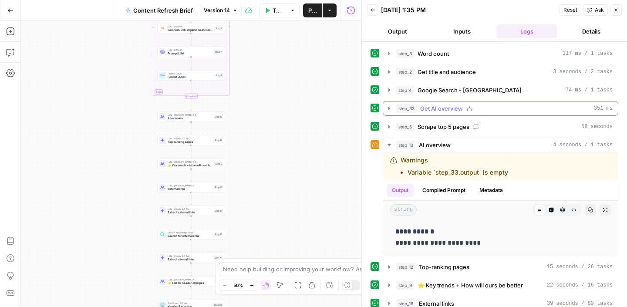
click at [390, 107] on icon "button" at bounding box center [389, 108] width 7 height 7
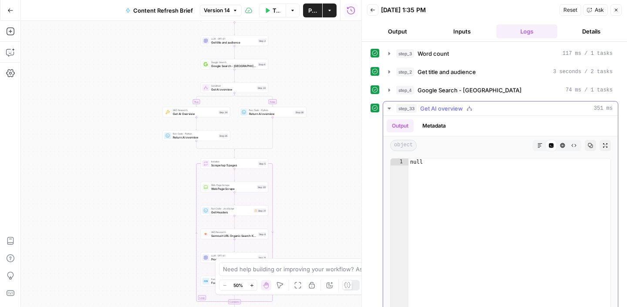
click at [390, 110] on icon "button" at bounding box center [389, 108] width 7 height 7
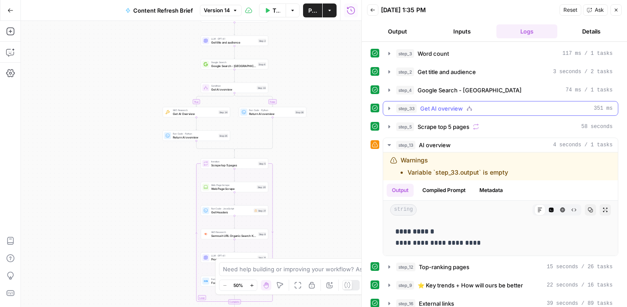
click at [390, 110] on icon "button" at bounding box center [389, 108] width 7 height 7
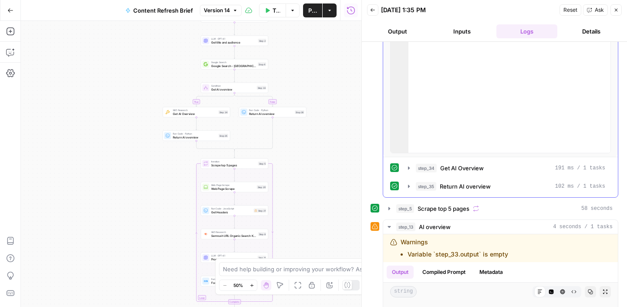
scroll to position [177, 0]
click at [409, 171] on icon "button" at bounding box center [408, 167] width 7 height 7
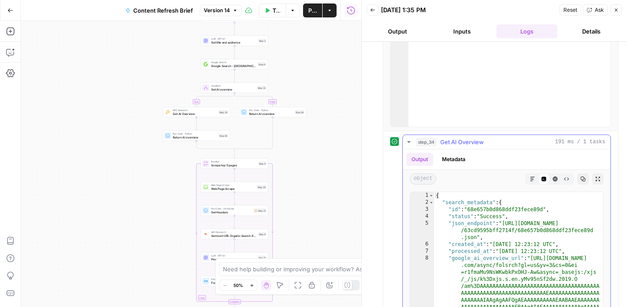
scroll to position [195, 0]
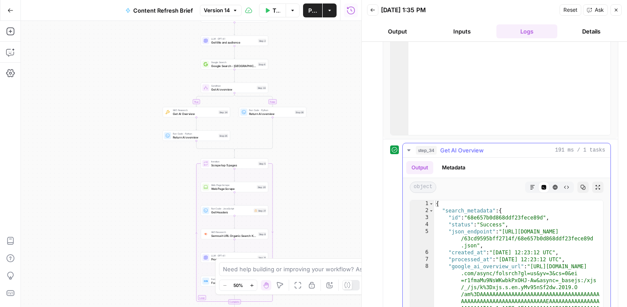
click at [406, 149] on icon "button" at bounding box center [408, 150] width 7 height 7
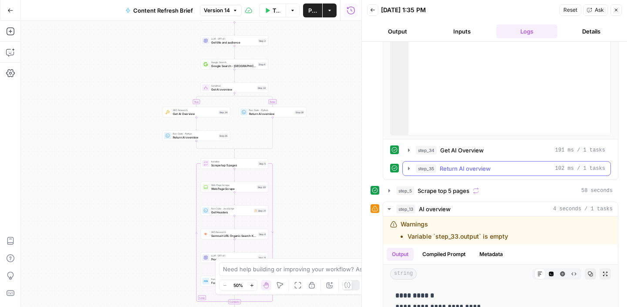
click at [408, 168] on icon "button" at bounding box center [409, 168] width 2 height 3
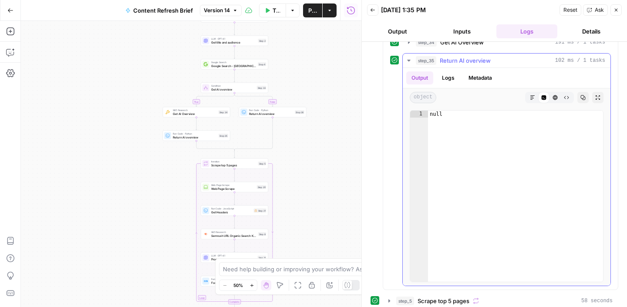
scroll to position [320, 0]
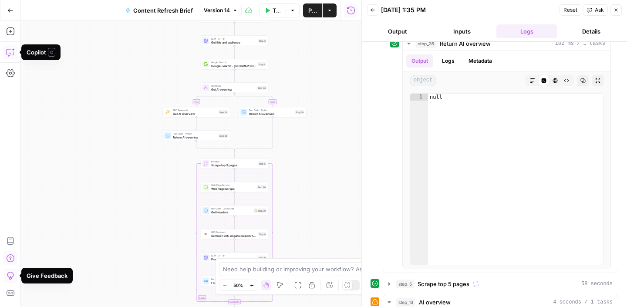
click at [9, 54] on icon "button" at bounding box center [10, 52] width 9 height 9
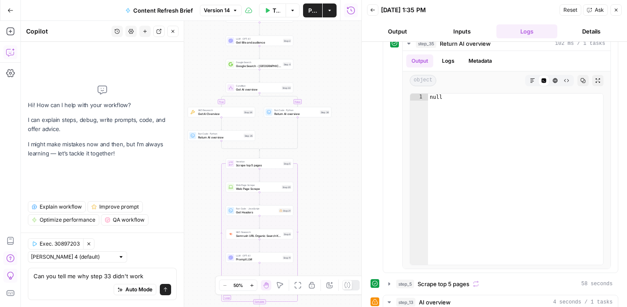
type textarea "Can you tell me why step 33 didn't work?"
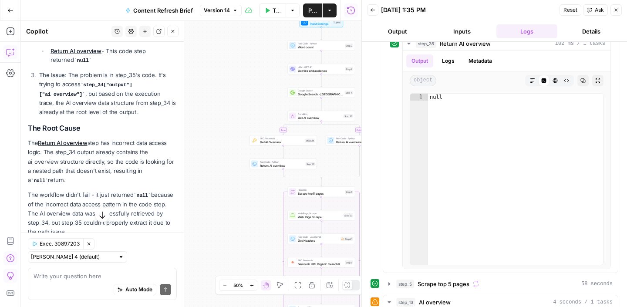
scroll to position [260, 0]
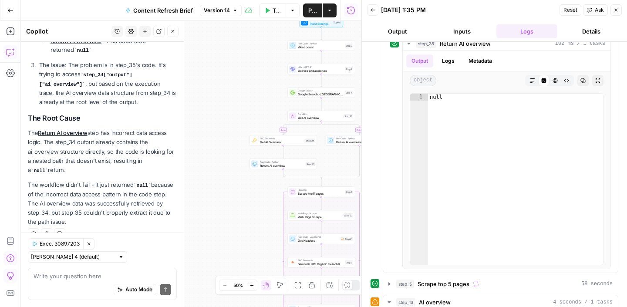
click at [80, 275] on textarea at bounding box center [103, 276] width 138 height 9
type textarea "Are you able to fix this?"
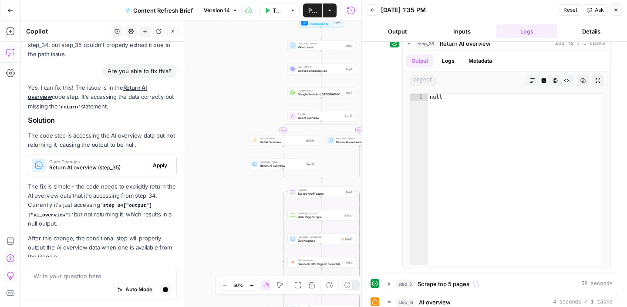
scroll to position [437, 0]
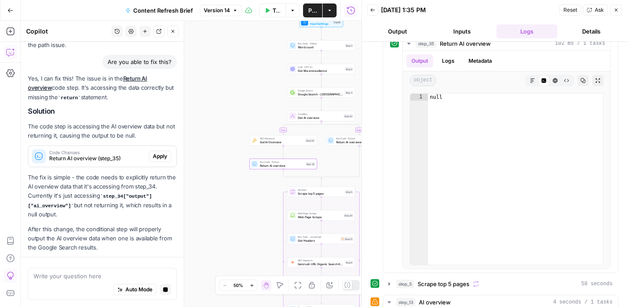
click at [155, 152] on span "Apply" at bounding box center [160, 156] width 14 height 8
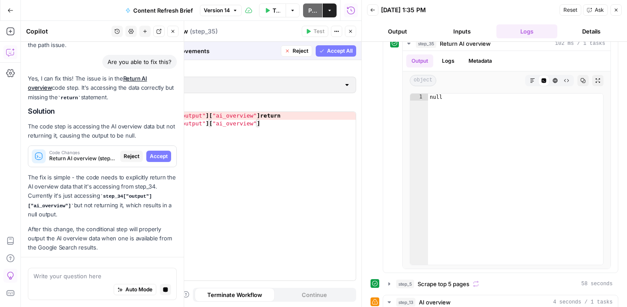
click at [158, 152] on span "Accept" at bounding box center [159, 156] width 18 height 8
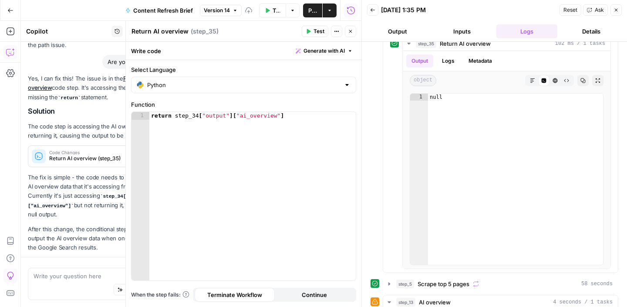
click at [315, 30] on span "Test" at bounding box center [318, 31] width 11 height 8
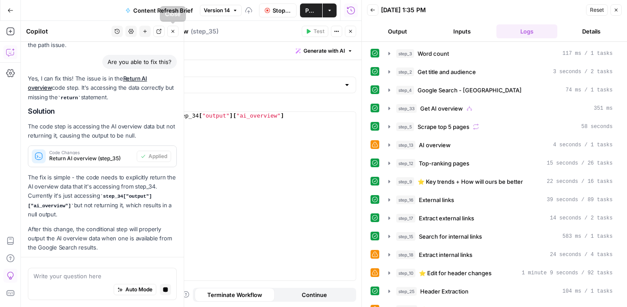
click at [171, 30] on icon "button" at bounding box center [172, 31] width 5 height 5
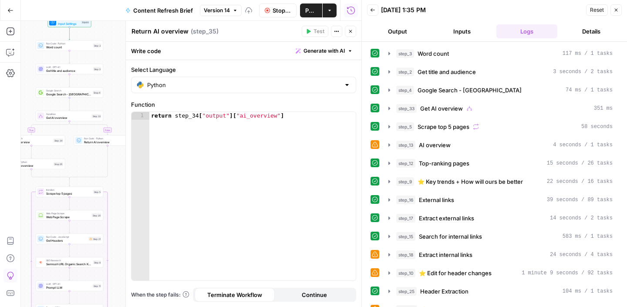
click at [67, 147] on div "true false Workflow Input Settings Inputs Run Code · Python Word count Step 3 L…" at bounding box center [191, 164] width 340 height 286
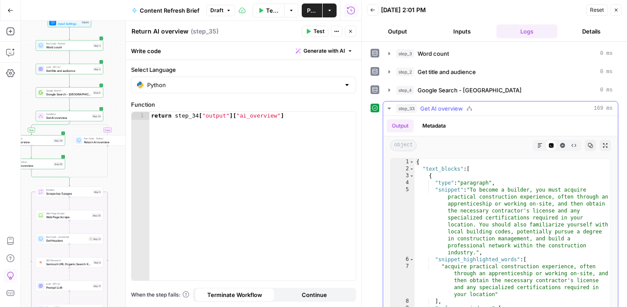
scroll to position [72, 0]
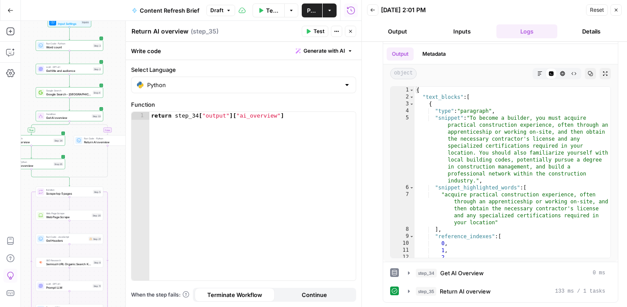
click at [617, 8] on icon "button" at bounding box center [615, 9] width 5 height 5
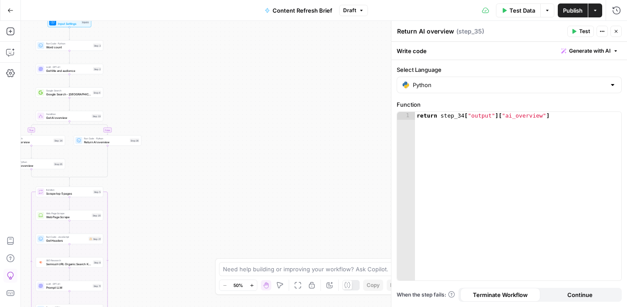
click at [567, 4] on button "Publish" at bounding box center [573, 10] width 30 height 14
